Goal: Transaction & Acquisition: Purchase product/service

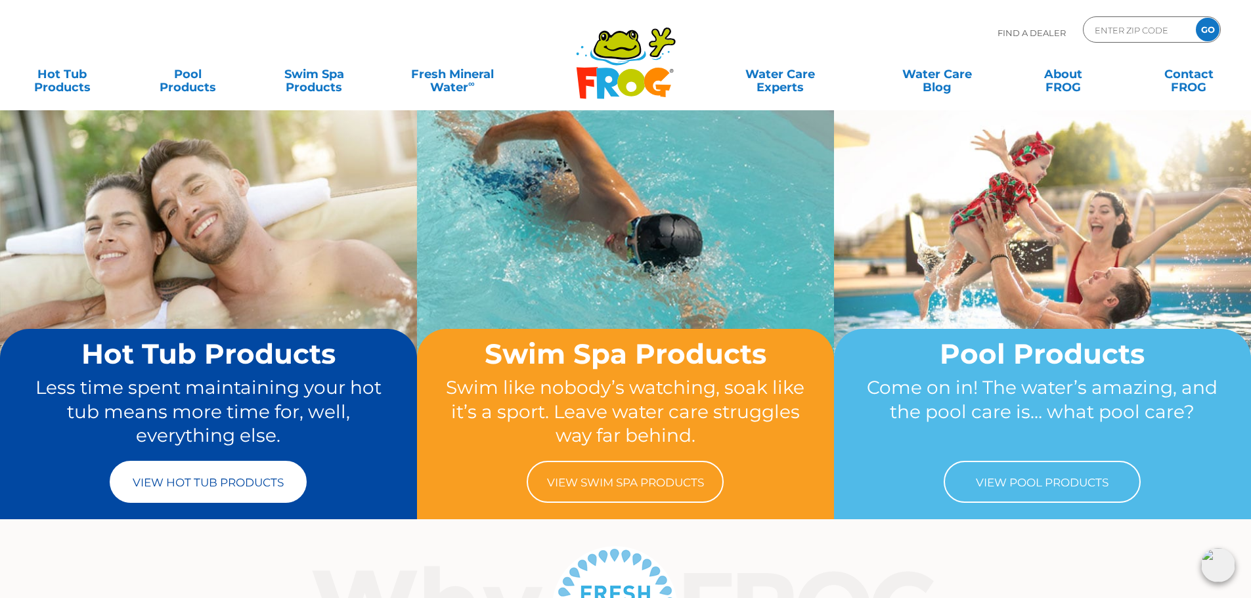
click at [206, 492] on link "View Hot Tub Products" at bounding box center [208, 482] width 197 height 42
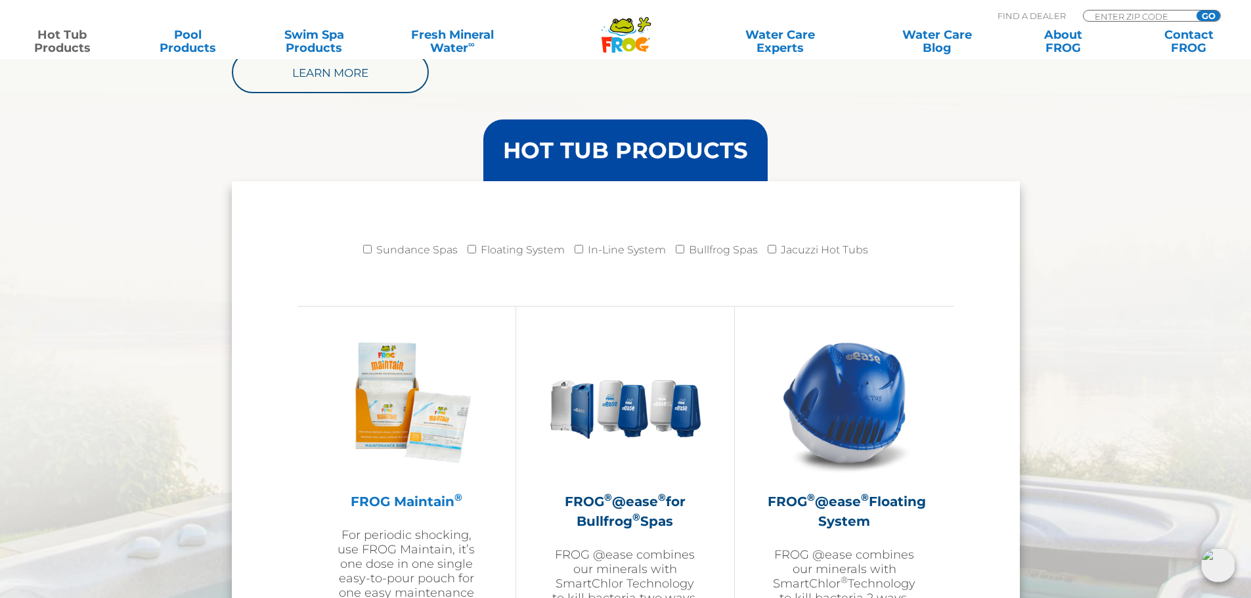
scroll to position [1248, 0]
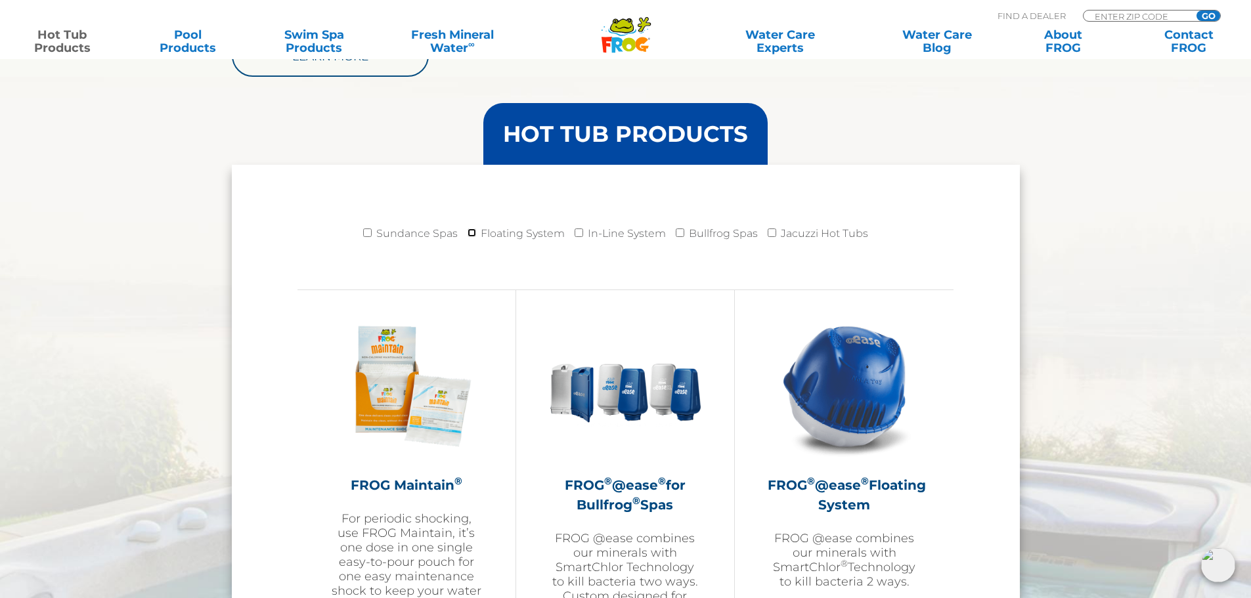
click at [470, 233] on input "Floating System" at bounding box center [472, 233] width 9 height 9
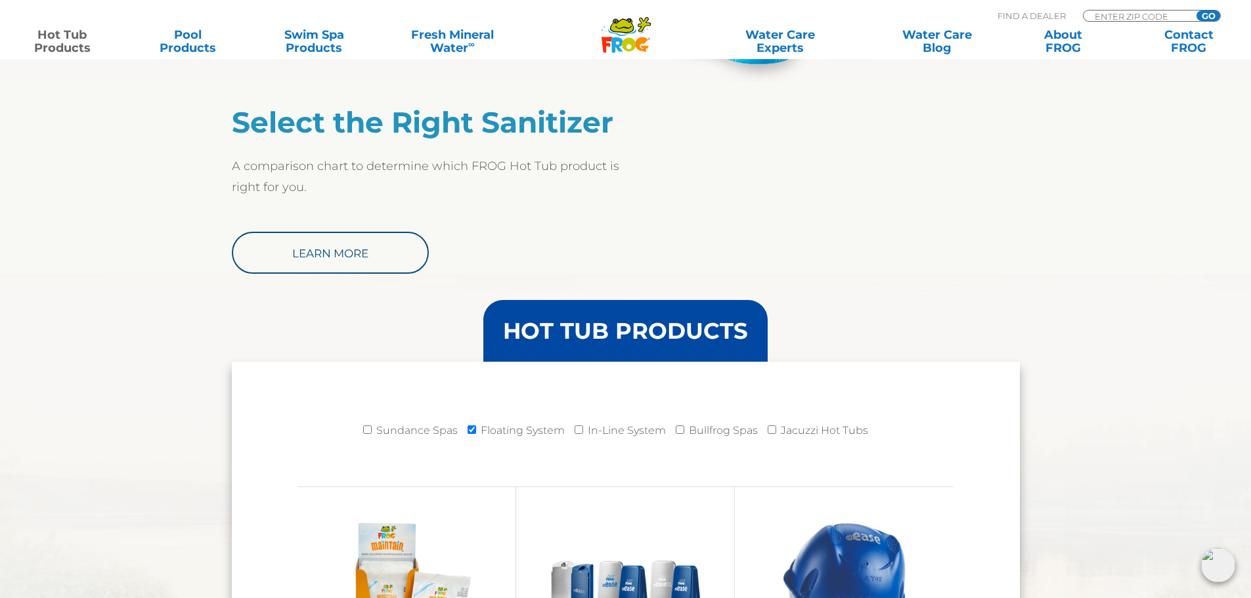
scroll to position [1182, 0]
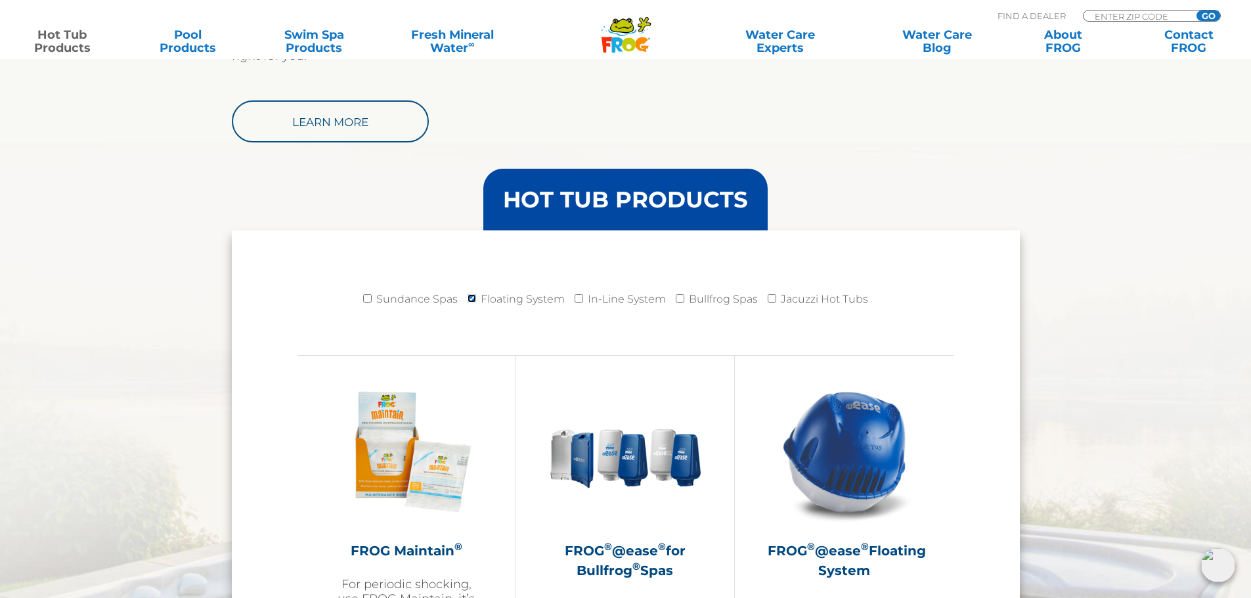
click at [474, 299] on input "Floating System" at bounding box center [472, 298] width 9 height 9
checkbox input "false"
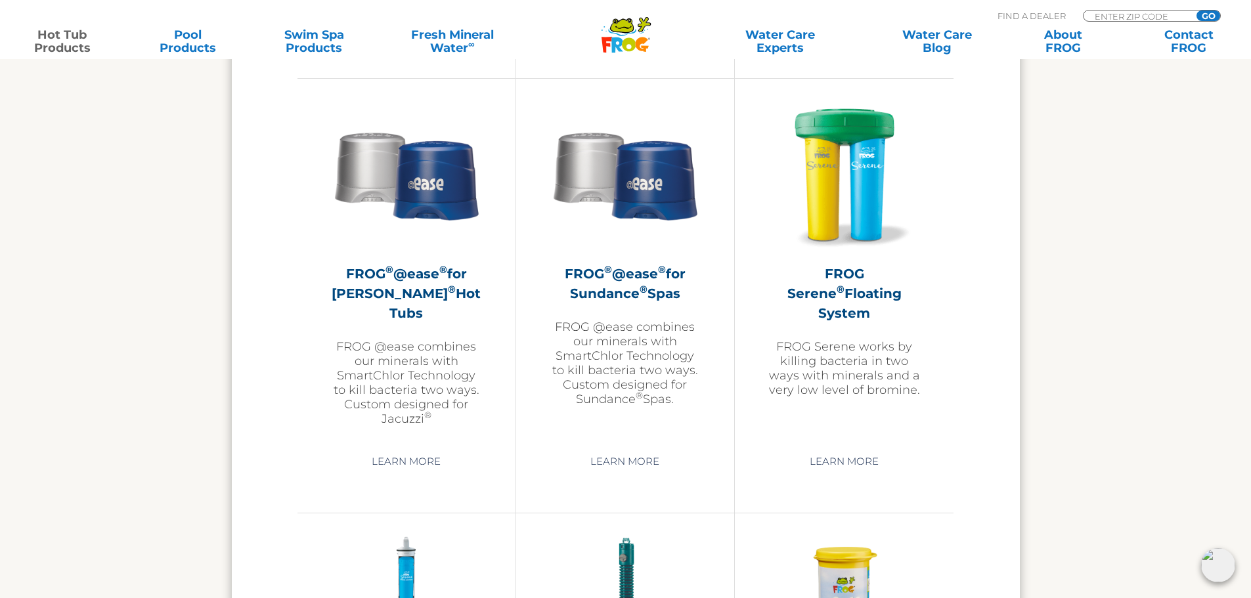
scroll to position [2299, 0]
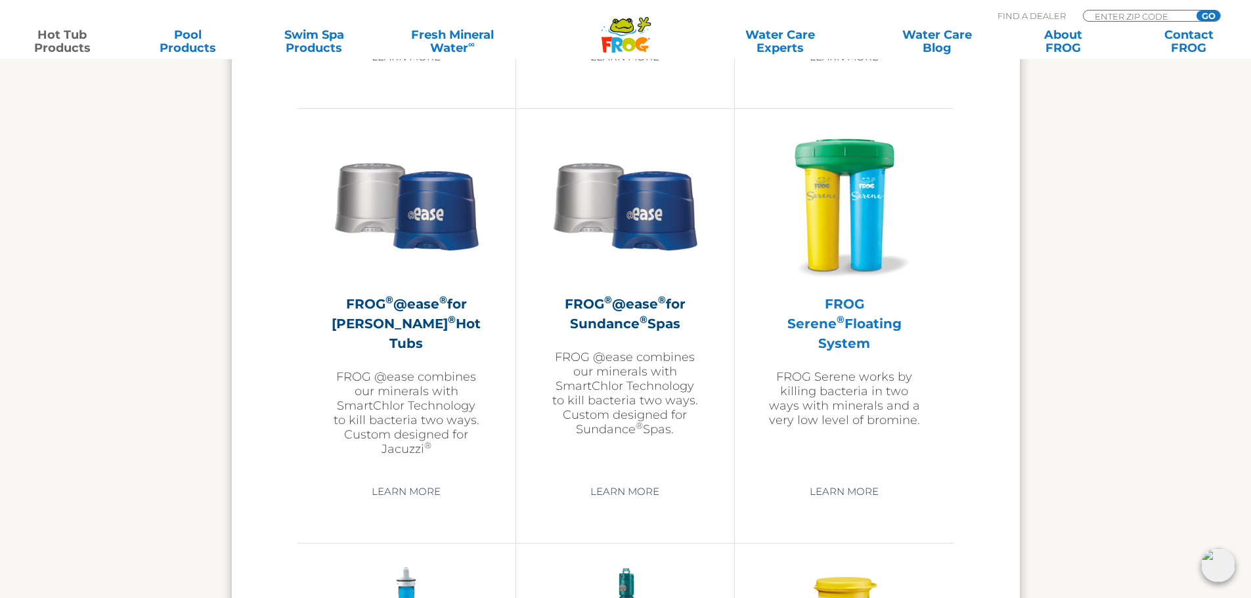
click at [826, 319] on h2 "FROG Serene ® Floating System" at bounding box center [844, 323] width 153 height 59
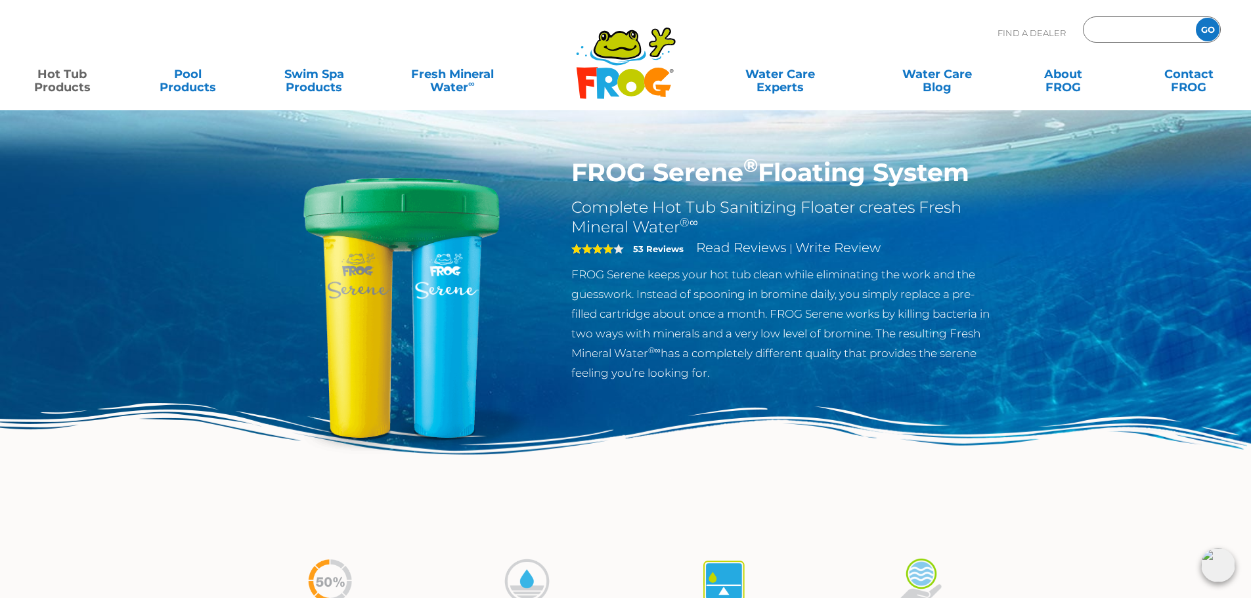
click at [1122, 33] on input "Zip Code Form" at bounding box center [1138, 29] width 89 height 19
type input "49319"
click at [1196, 18] on input "GO" at bounding box center [1208, 30] width 24 height 24
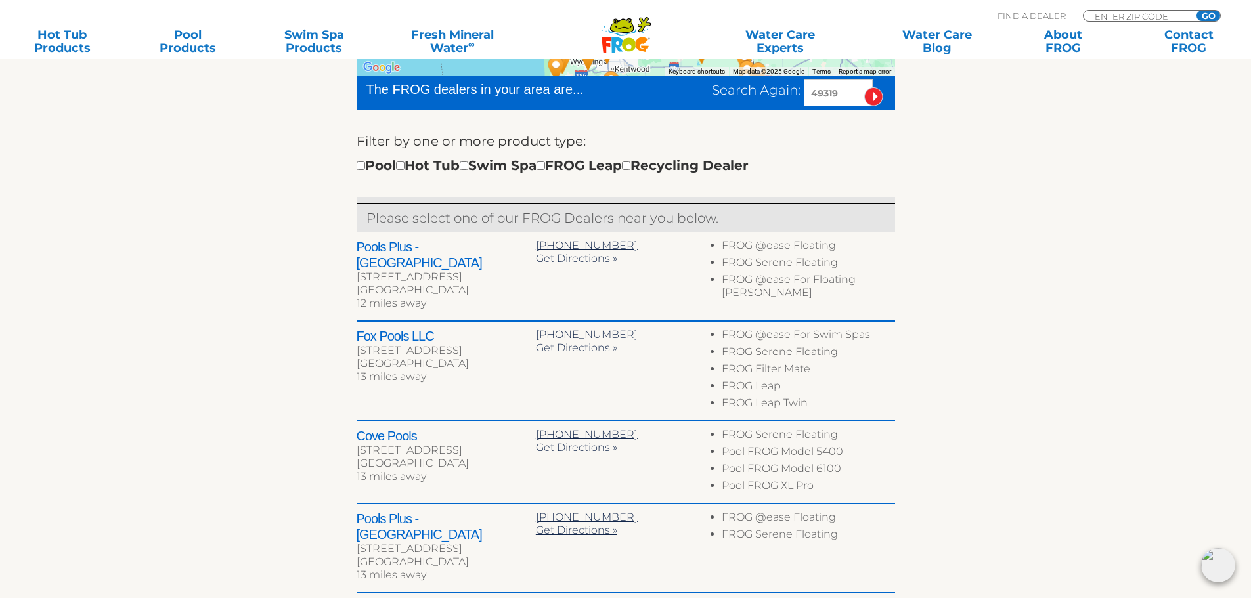
scroll to position [394, 0]
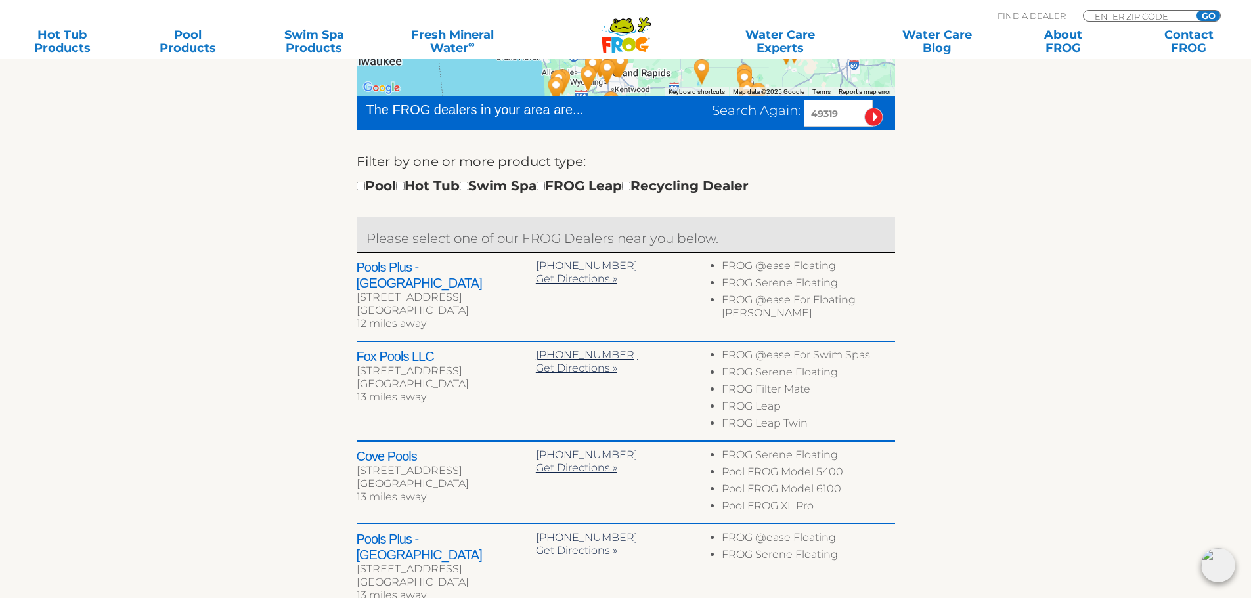
click at [440, 268] on h2 "Pools Plus - Grand Rapids" at bounding box center [446, 275] width 179 height 32
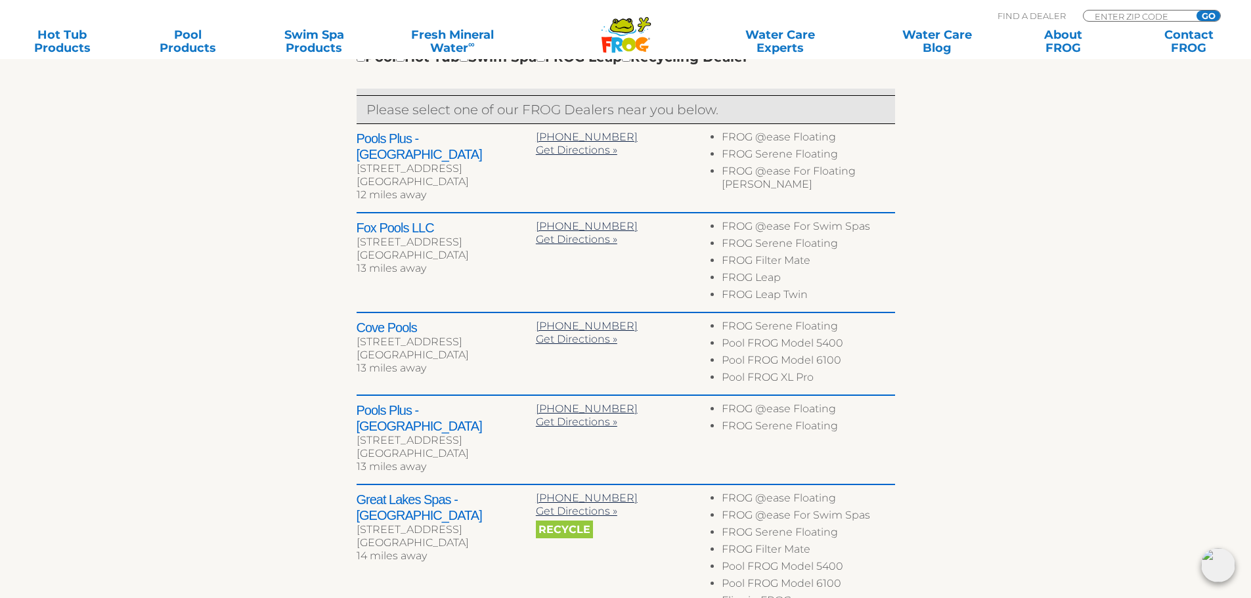
scroll to position [591, 0]
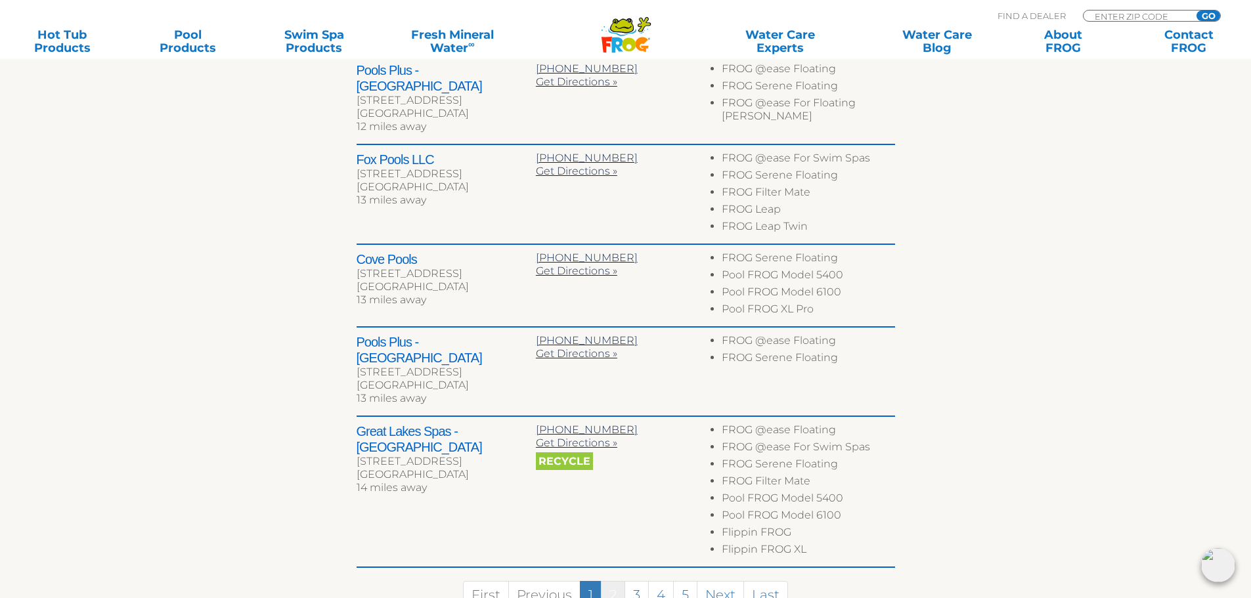
click at [616, 581] on link "2" at bounding box center [613, 595] width 24 height 28
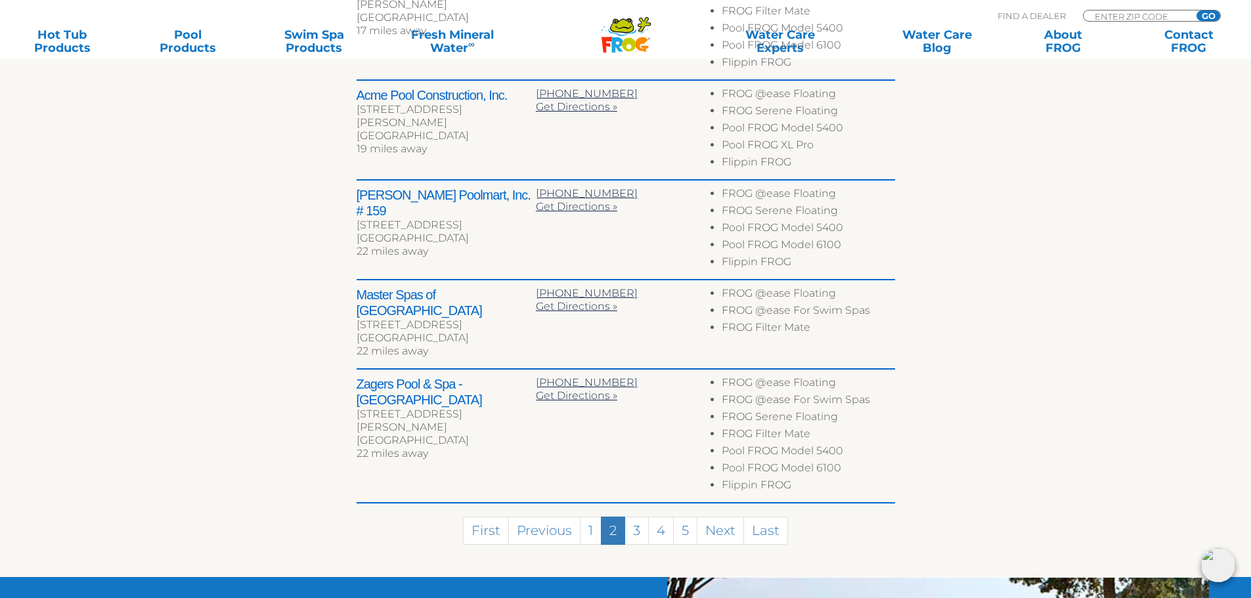
scroll to position [722, 0]
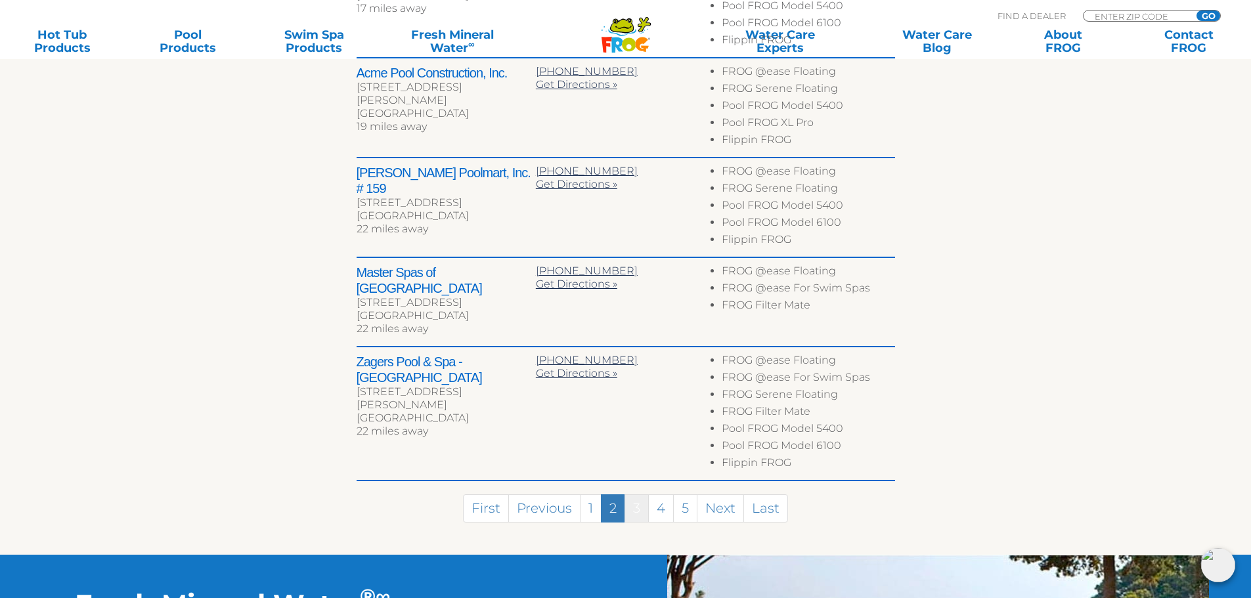
click at [639, 497] on link "3" at bounding box center [637, 509] width 24 height 28
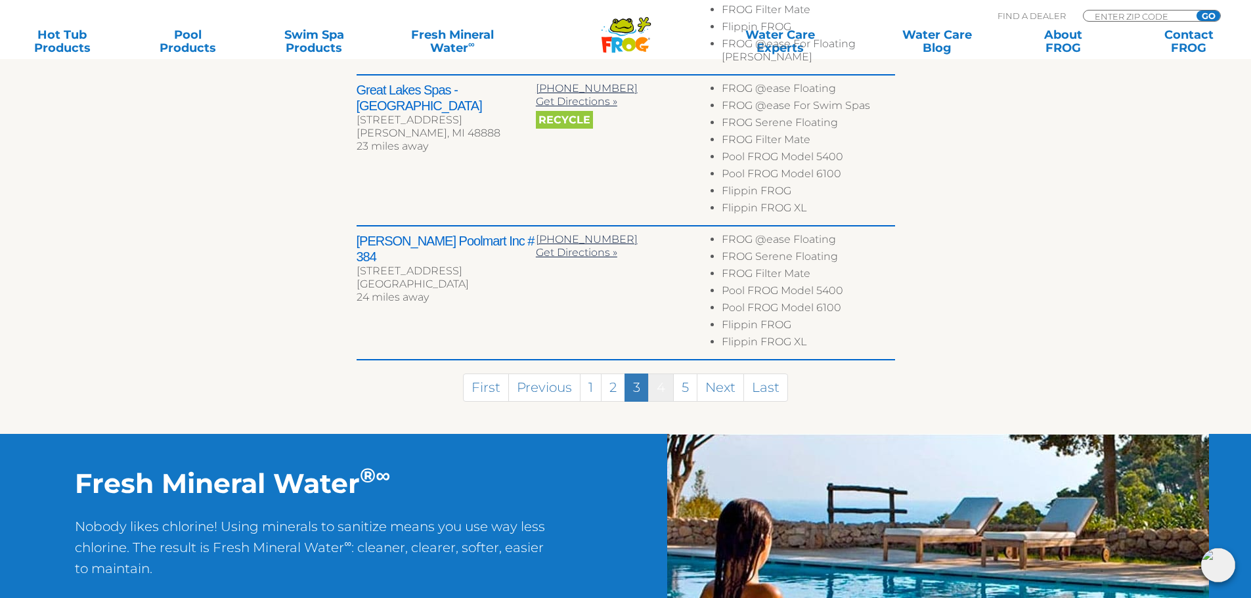
click at [662, 374] on link "4" at bounding box center [661, 388] width 26 height 28
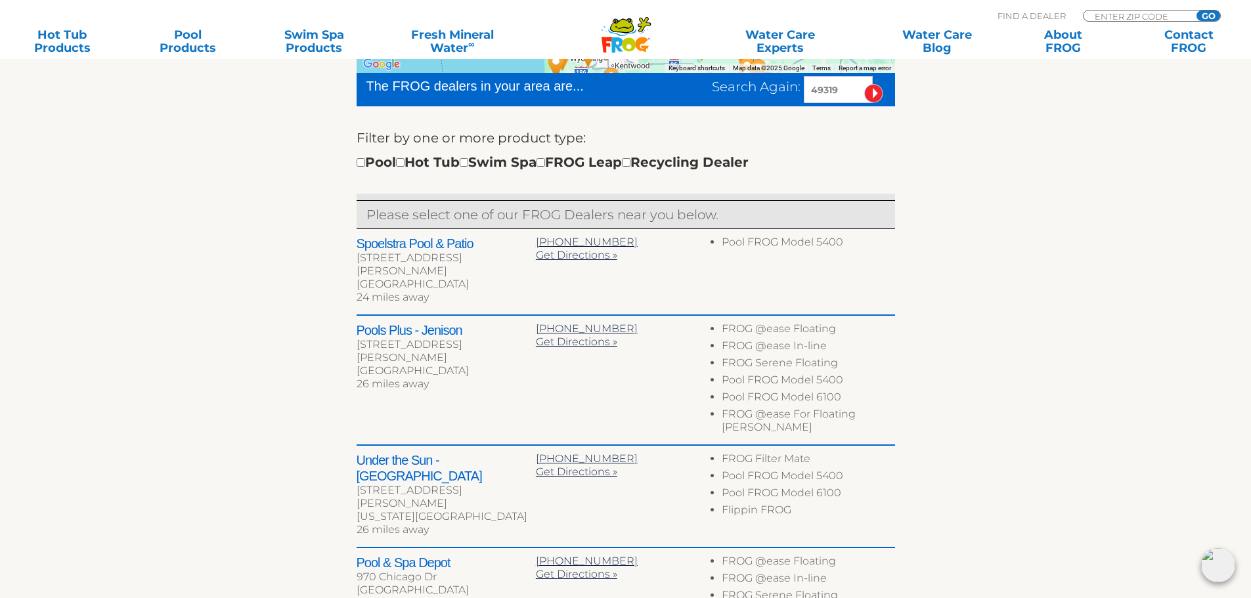
scroll to position [394, 0]
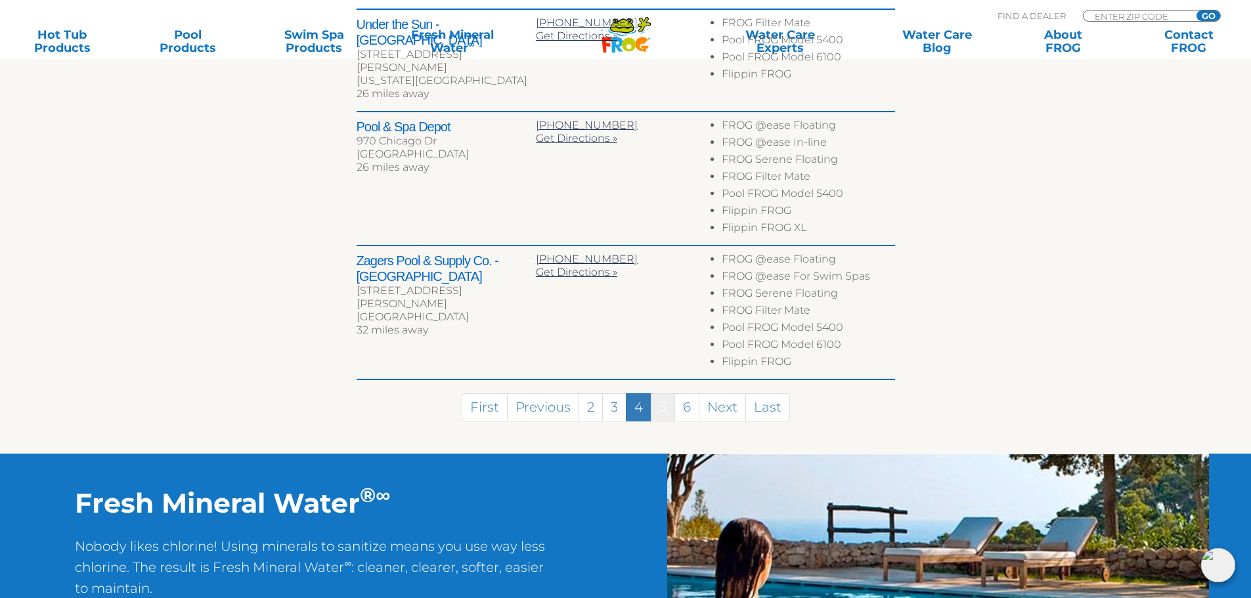
click at [665, 393] on link "5" at bounding box center [663, 407] width 24 height 28
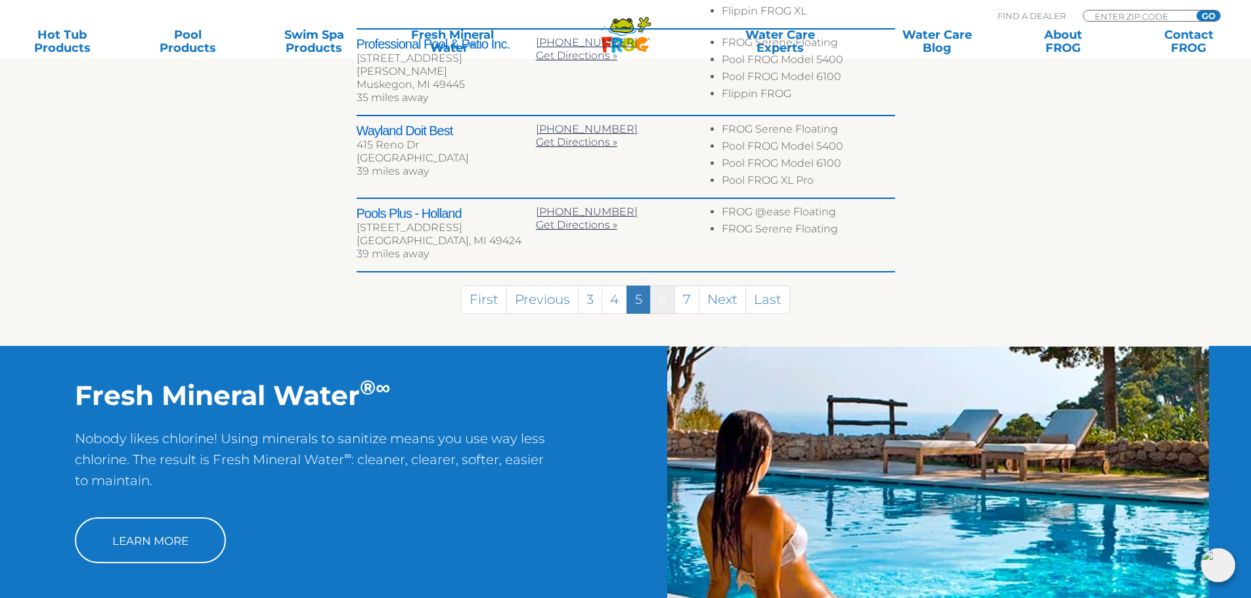
click at [661, 290] on link "6" at bounding box center [662, 300] width 25 height 28
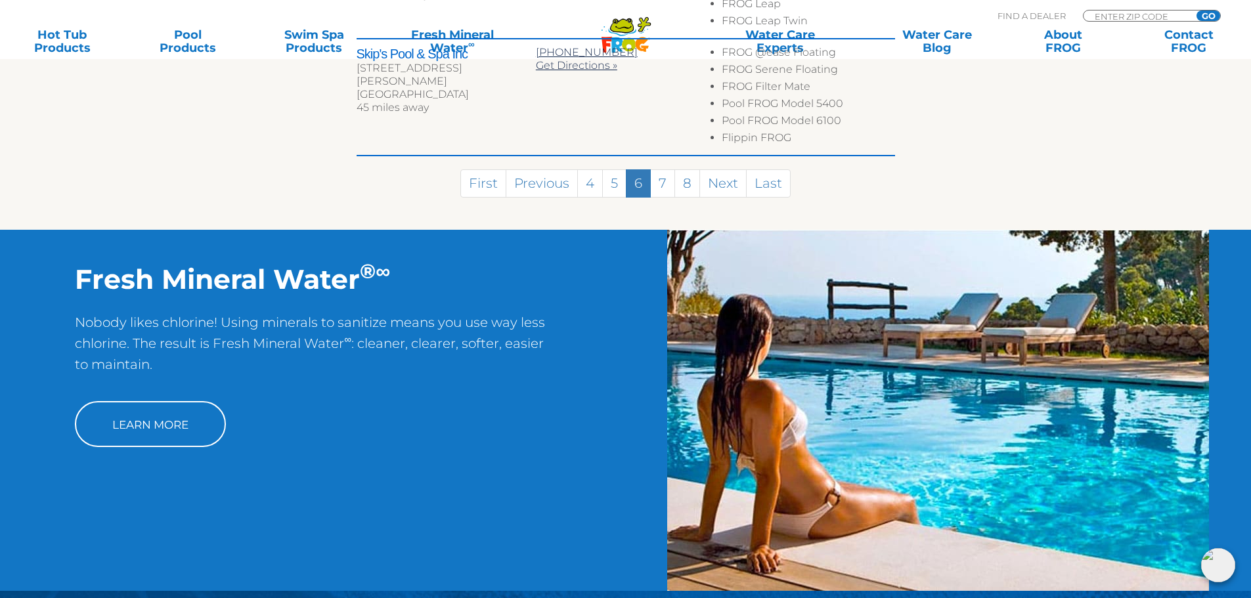
scroll to position [1051, 0]
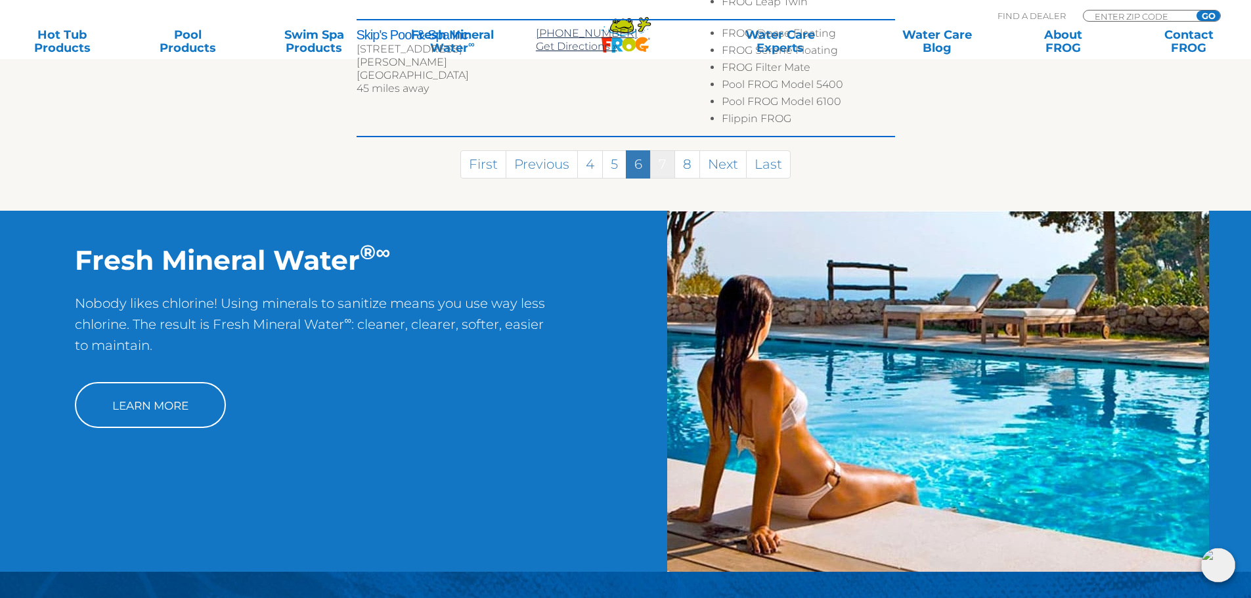
click at [663, 169] on link "7" at bounding box center [662, 164] width 25 height 28
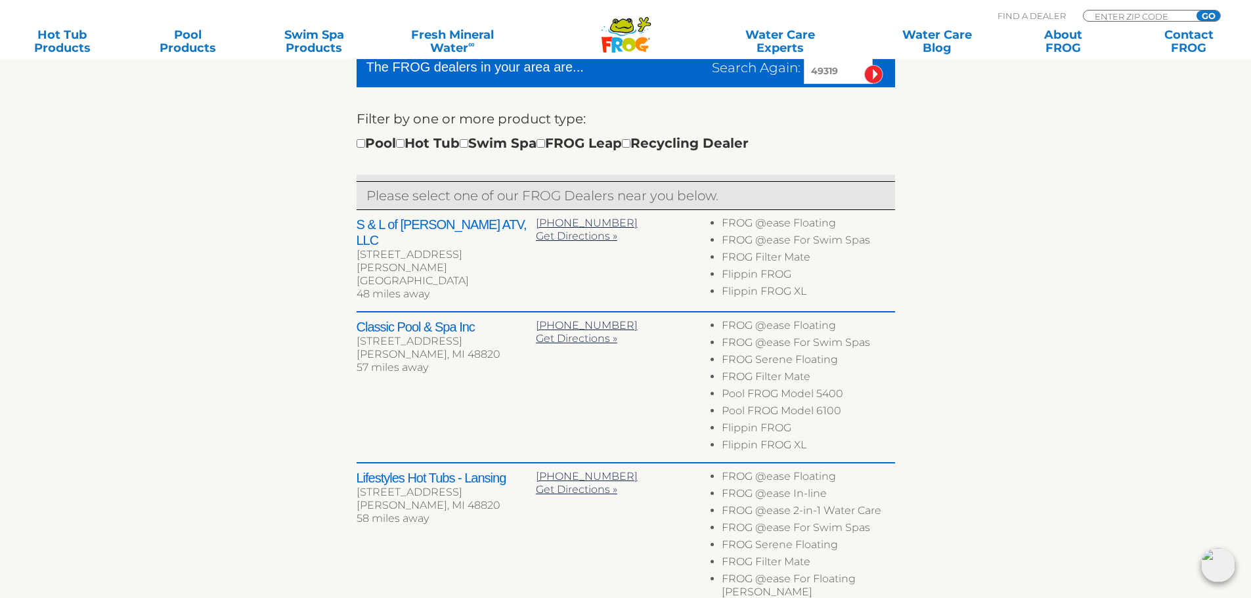
scroll to position [411, 0]
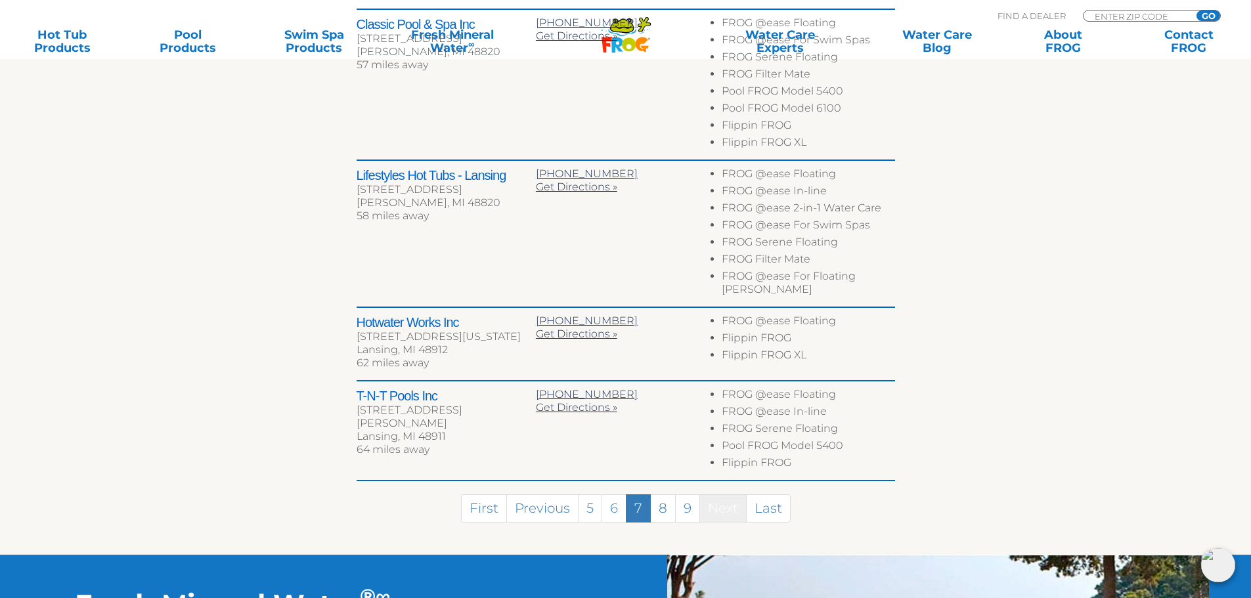
click at [730, 495] on link "Next" at bounding box center [722, 509] width 47 height 28
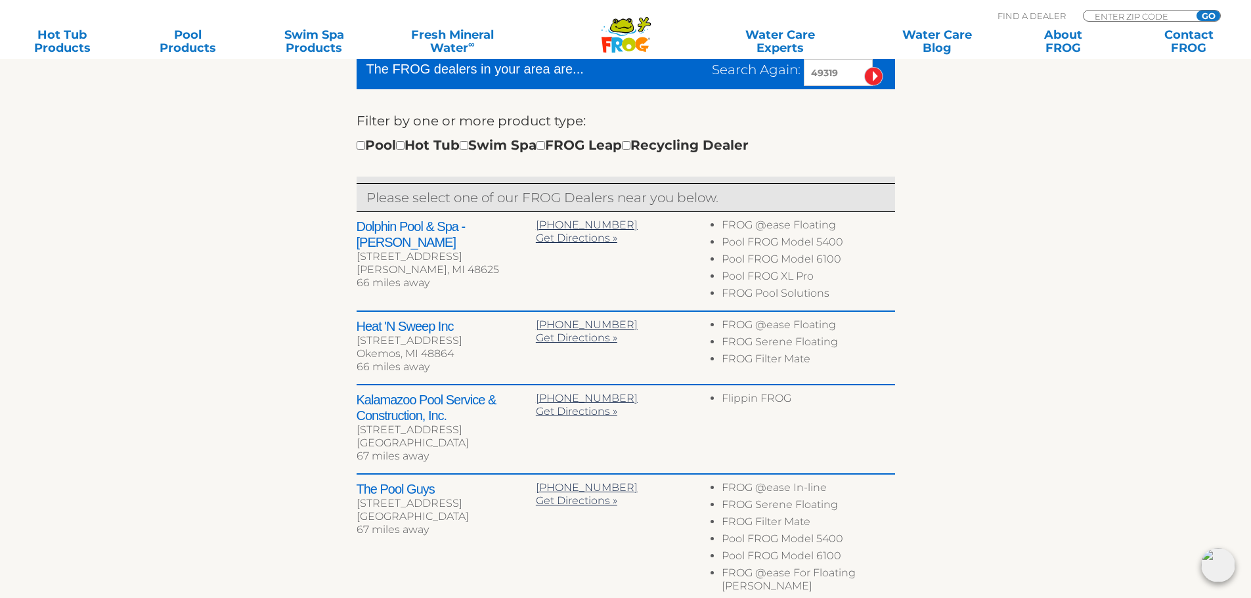
scroll to position [415, 0]
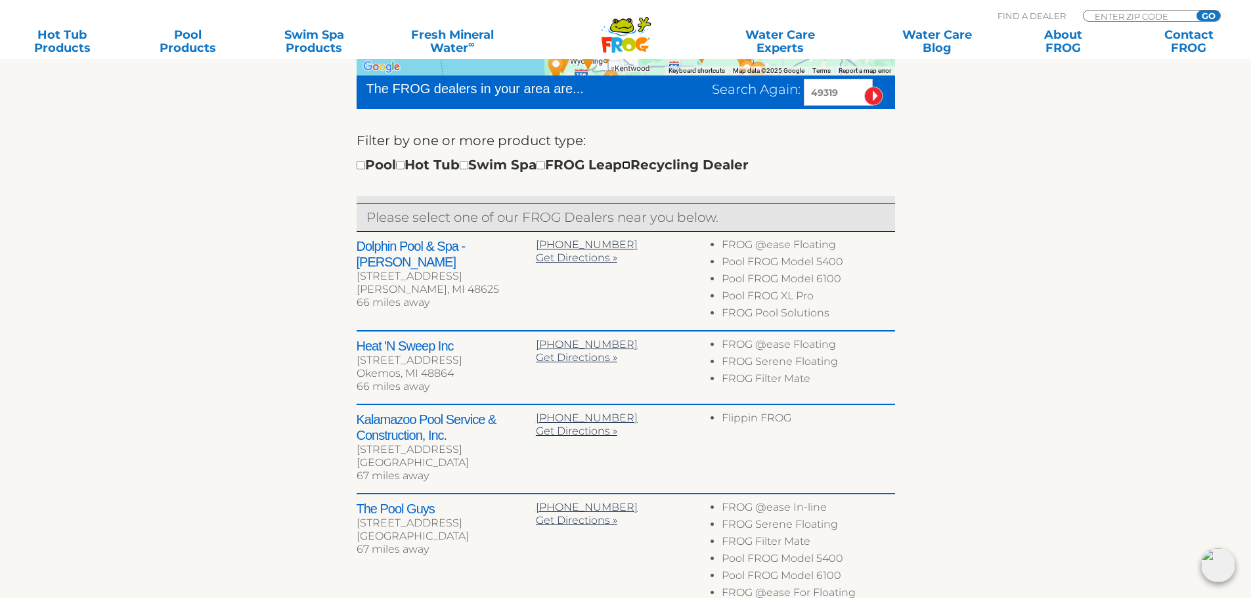
click at [631, 166] on input "checkbox" at bounding box center [626, 165] width 9 height 9
checkbox input "true"
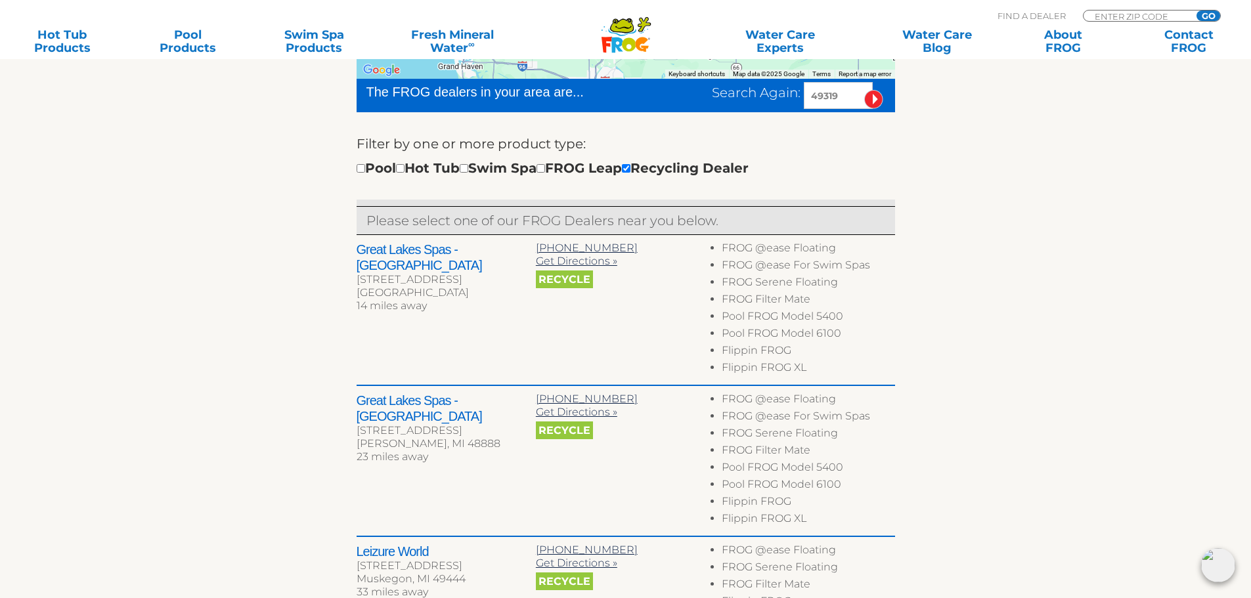
scroll to position [359, 0]
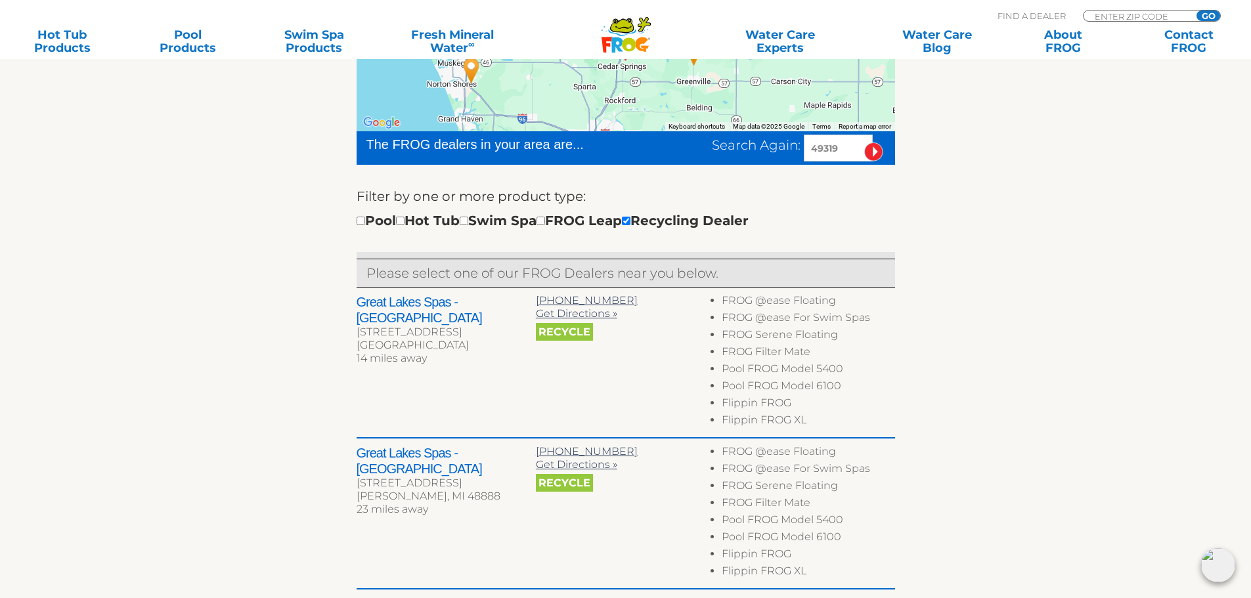
click at [567, 330] on span "Recycle" at bounding box center [564, 332] width 57 height 18
